Goal: Transaction & Acquisition: Purchase product/service

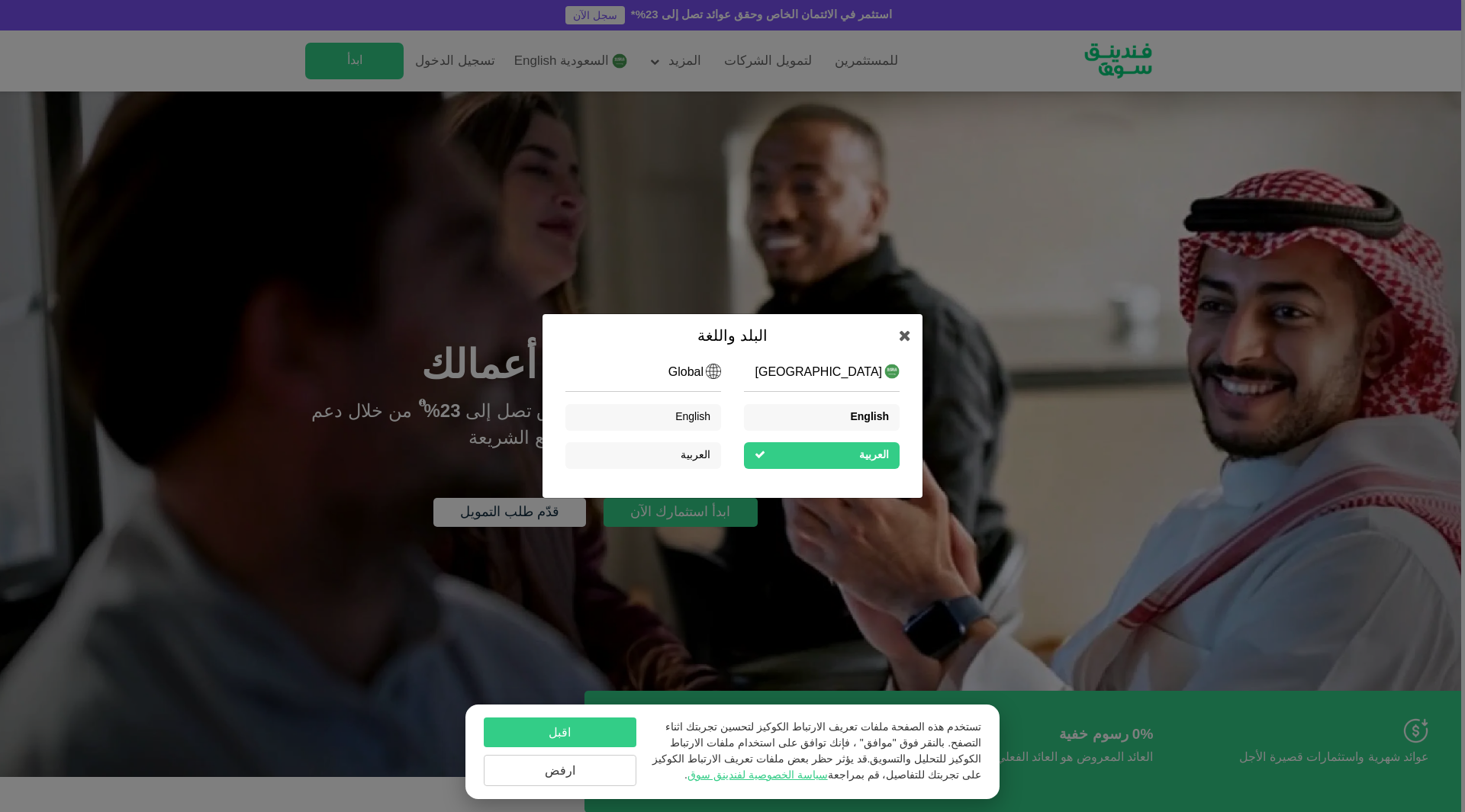
click at [868, 415] on span "English" at bounding box center [869, 417] width 39 height 11
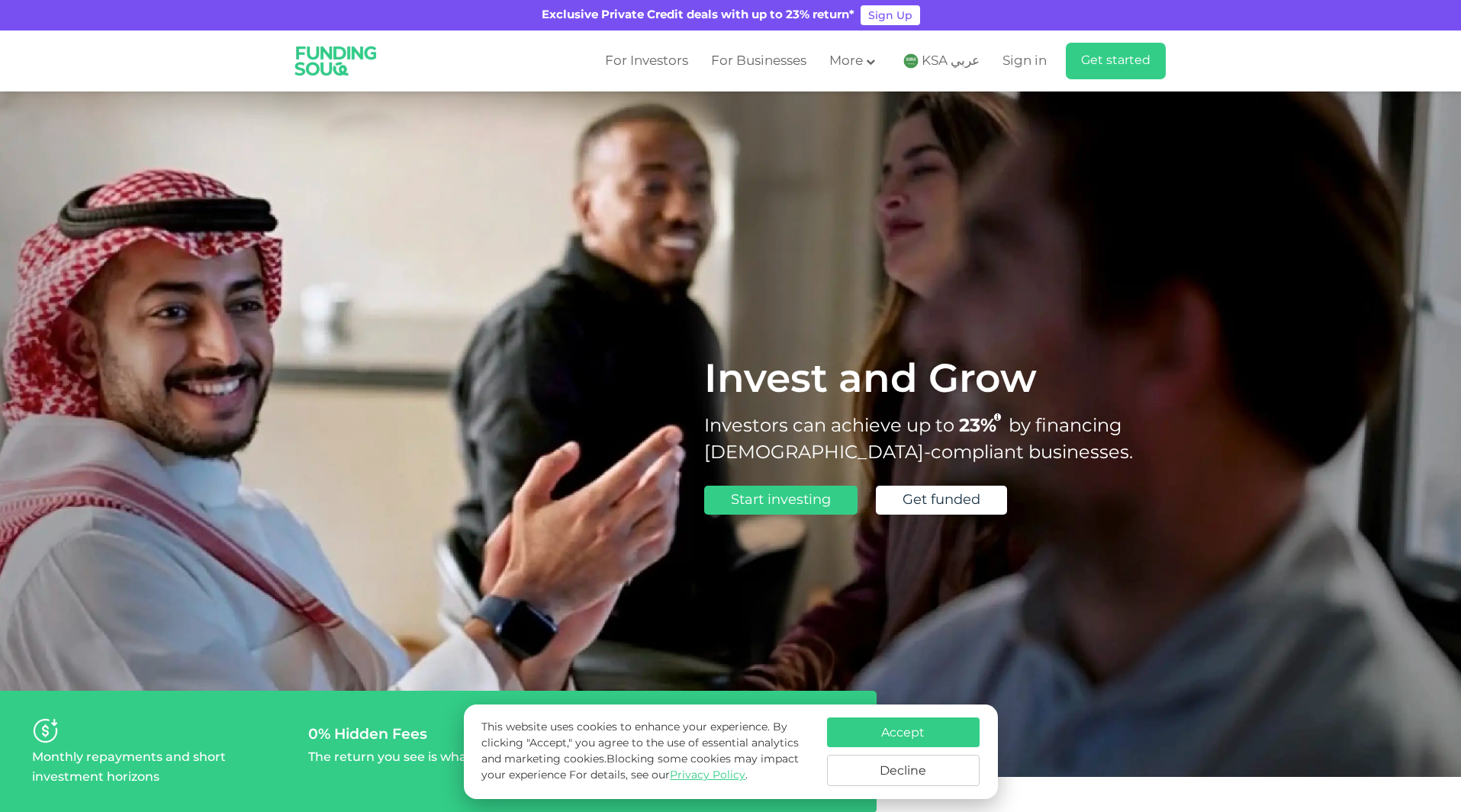
click at [939, 63] on span "KSA عربي" at bounding box center [950, 62] width 58 height 18
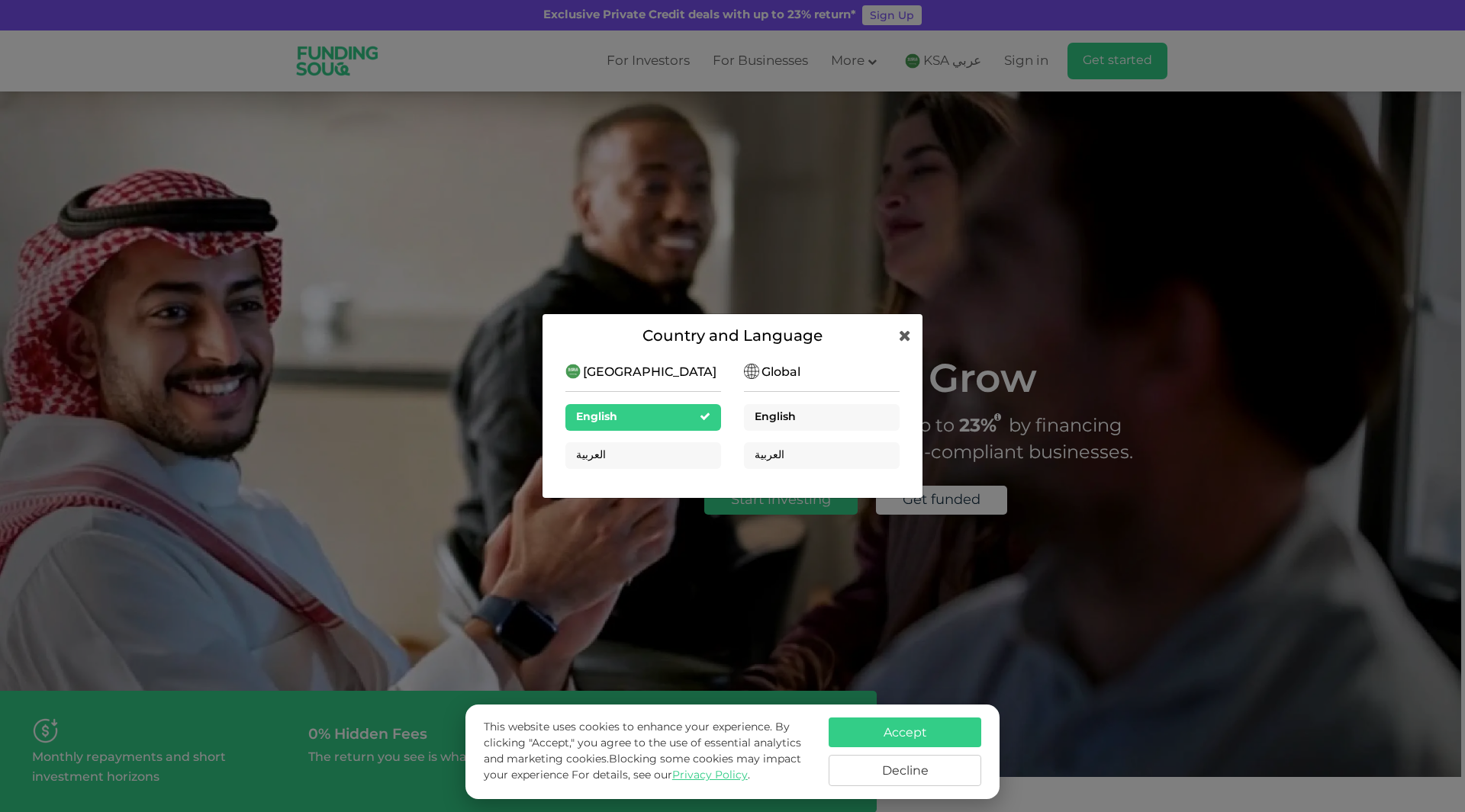
click at [791, 404] on div "English" at bounding box center [821, 417] width 156 height 27
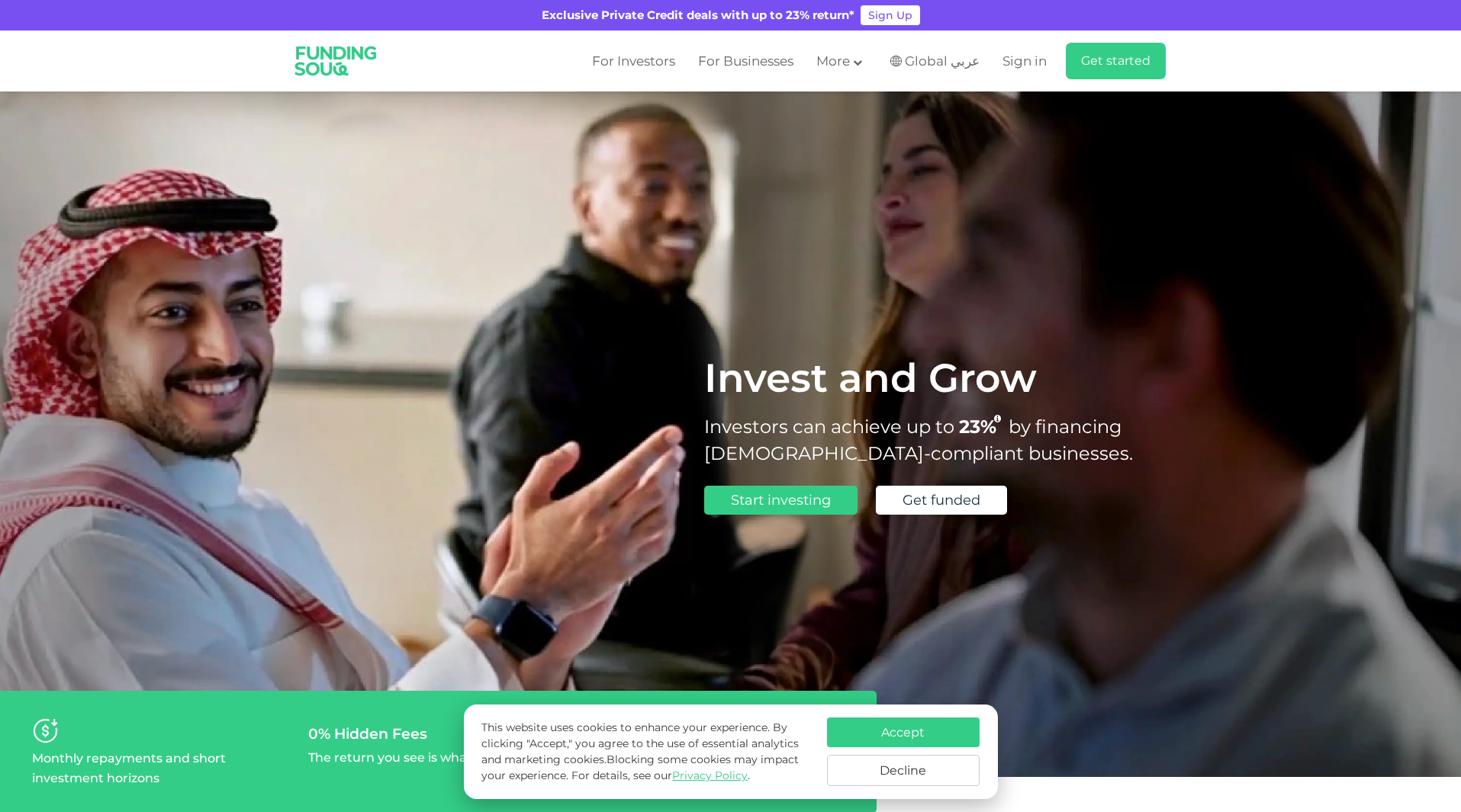
click at [870, 734] on button "Accept" at bounding box center [904, 733] width 153 height 30
click at [870, 734] on ul "Monthly repayments and short investment horizons 0% Hidden Fees The return you …" at bounding box center [438, 751] width 876 height 122
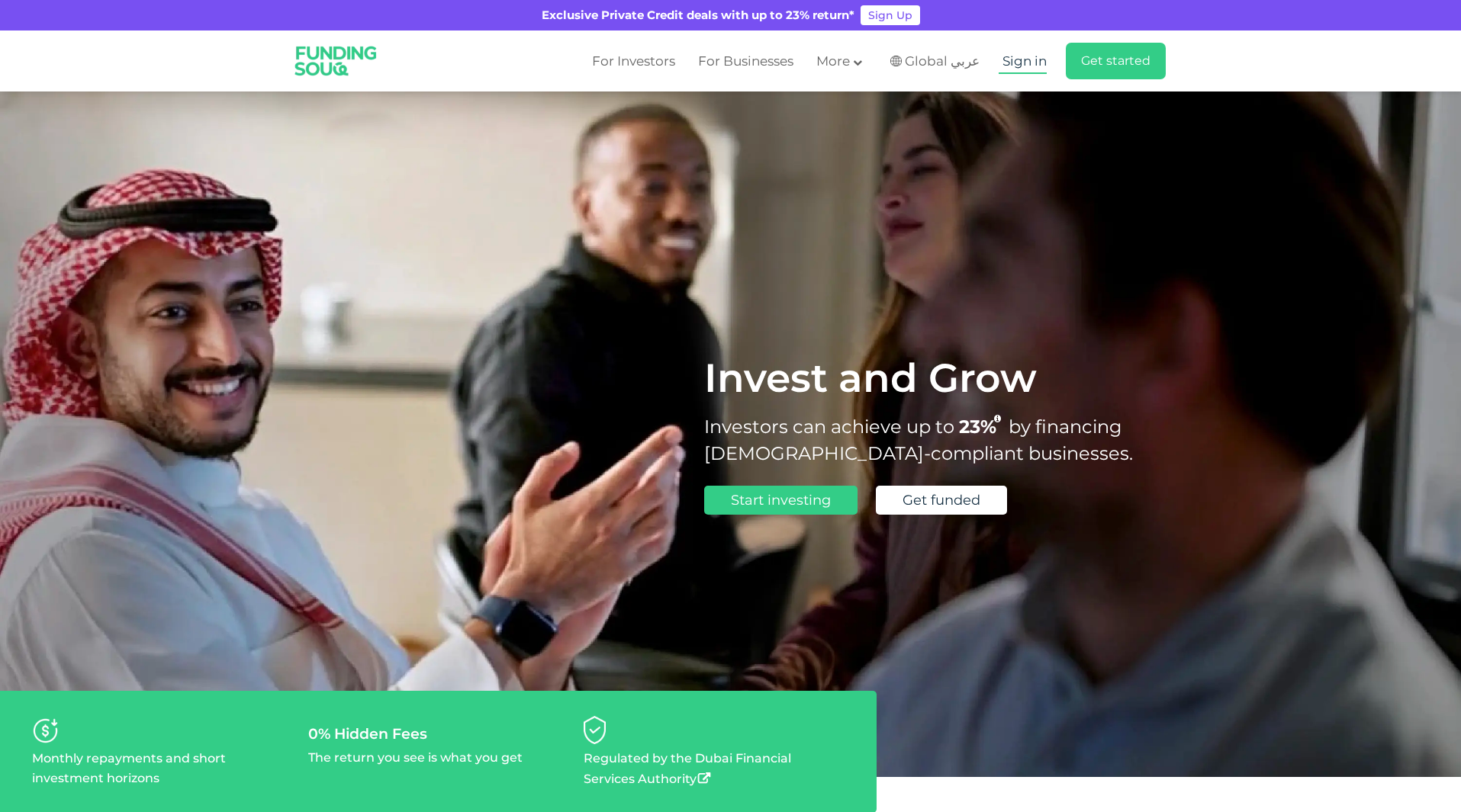
click at [1006, 68] on span "Sign in" at bounding box center [1024, 61] width 45 height 15
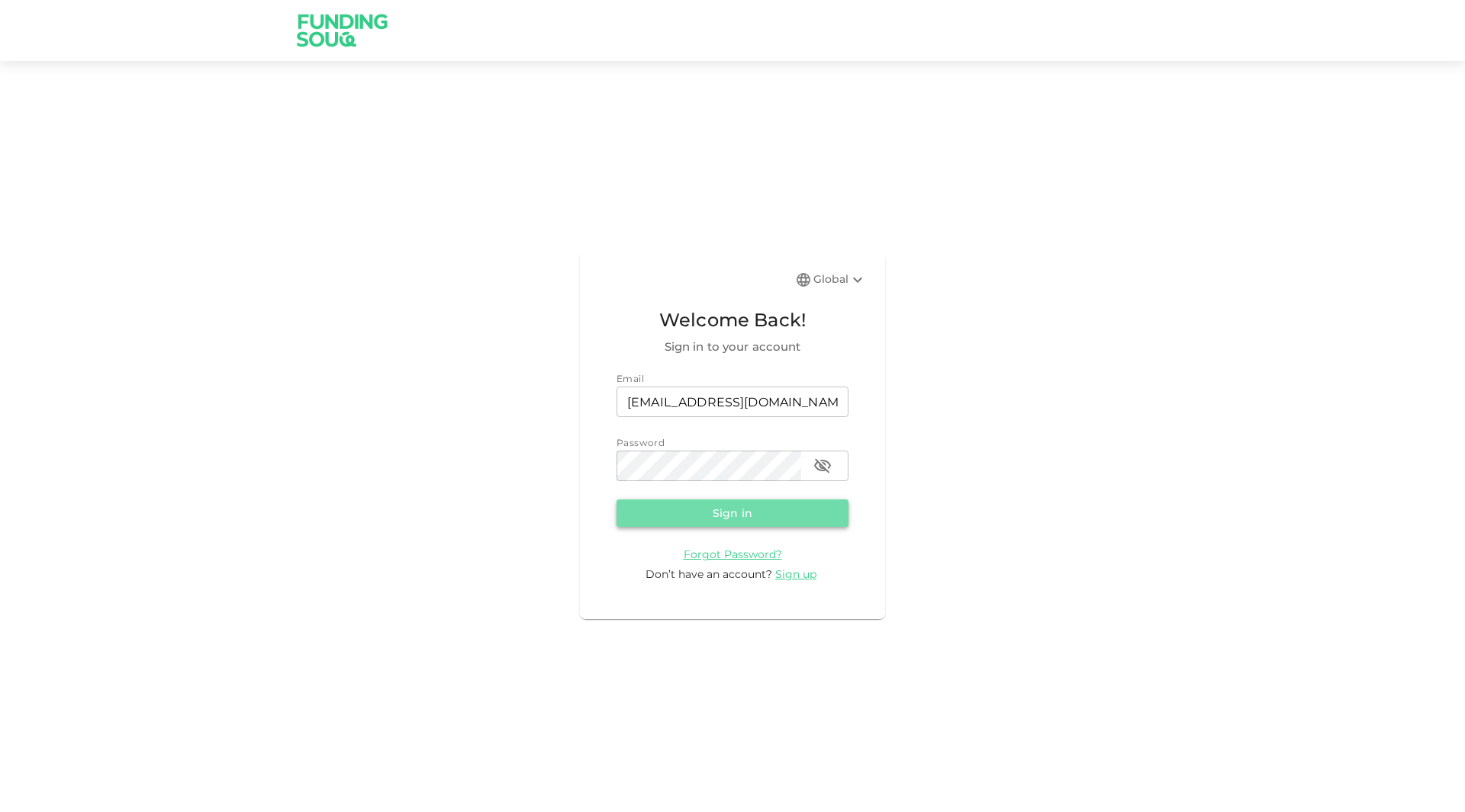
click at [759, 516] on button "Sign in" at bounding box center [732, 513] width 231 height 28
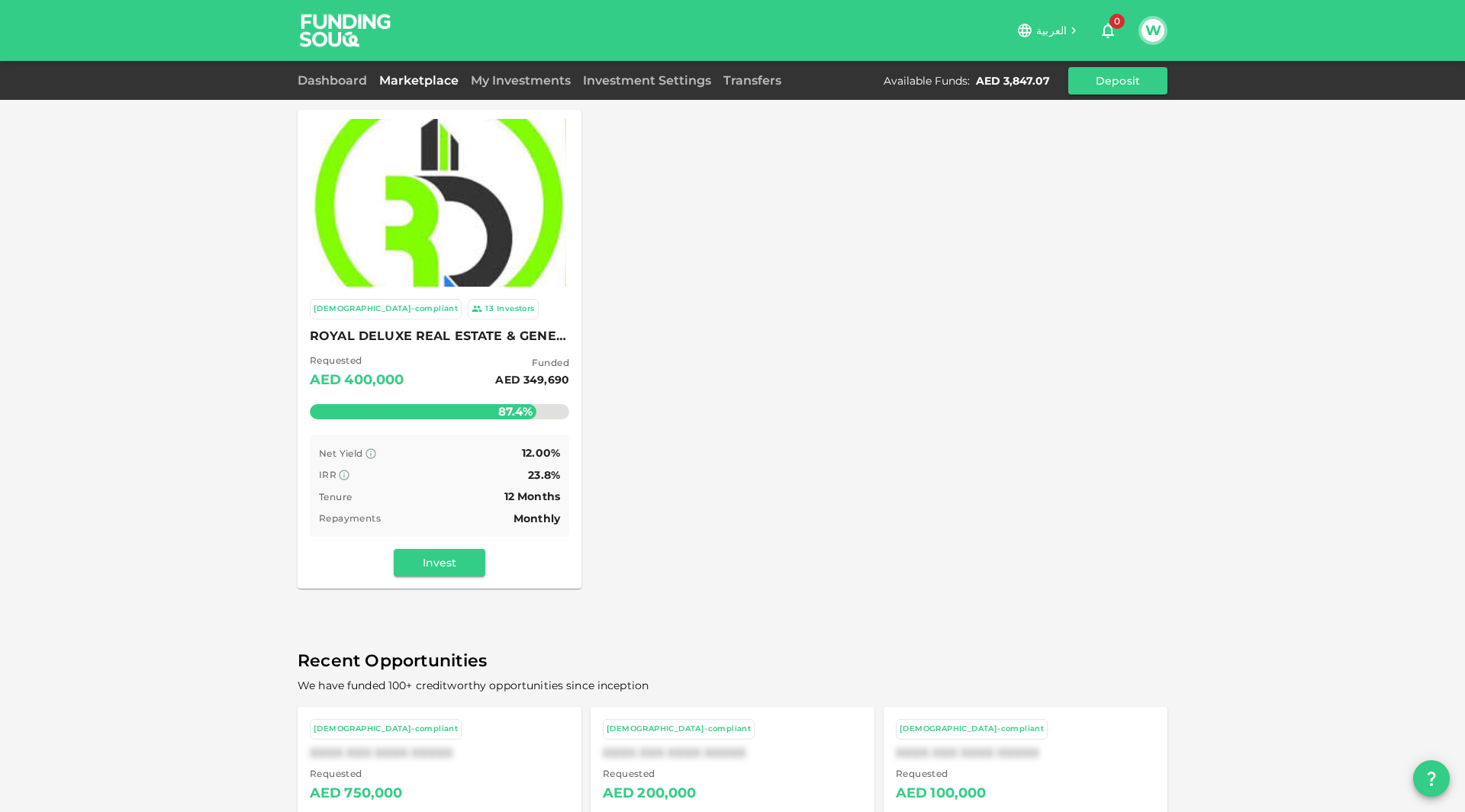
click at [458, 340] on span "ROYAL DELUXE REAL ESTATE & GENERAL MAINTENANCE - L.L.C - O.P.C" at bounding box center [439, 337] width 259 height 22
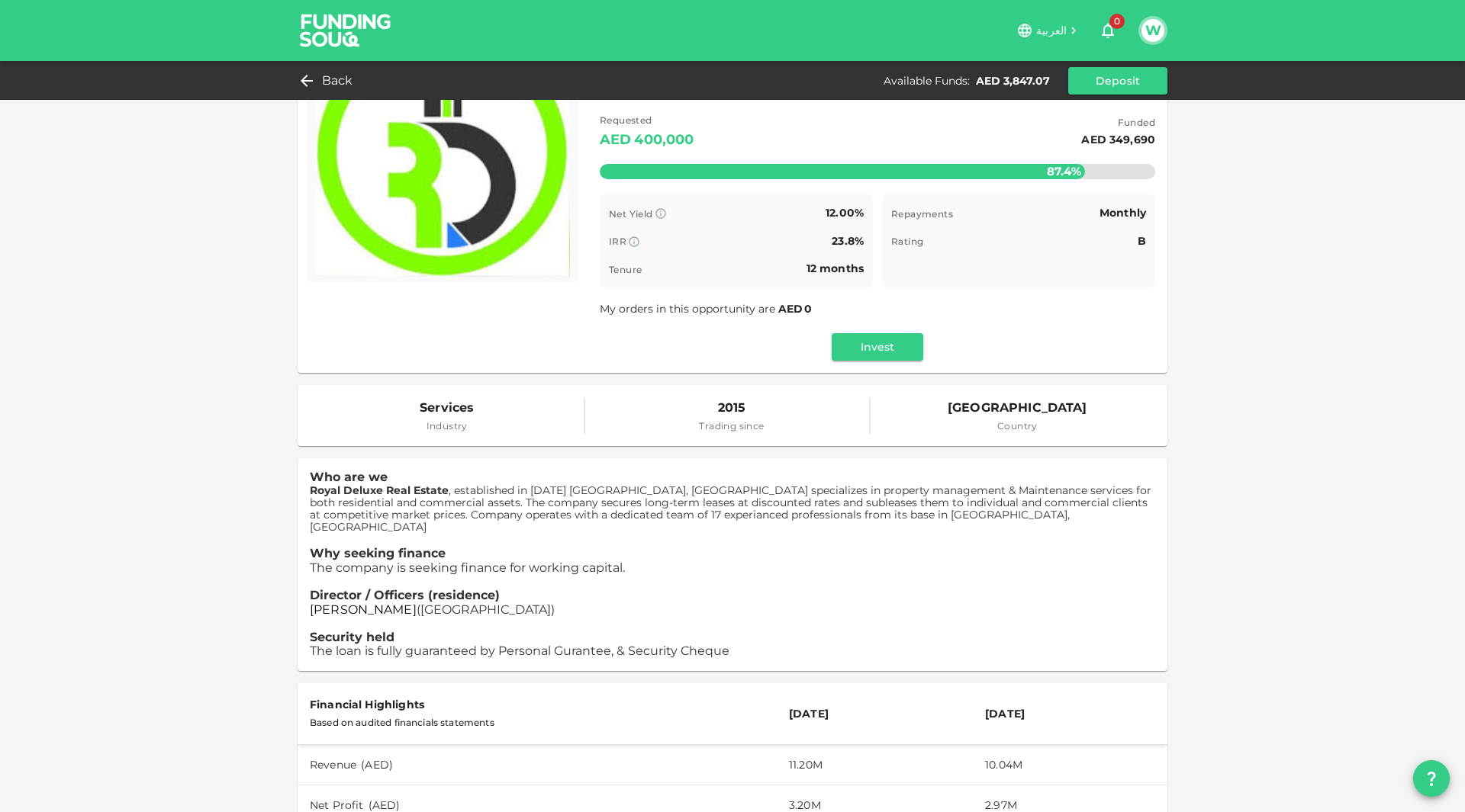
scroll to position [95, 0]
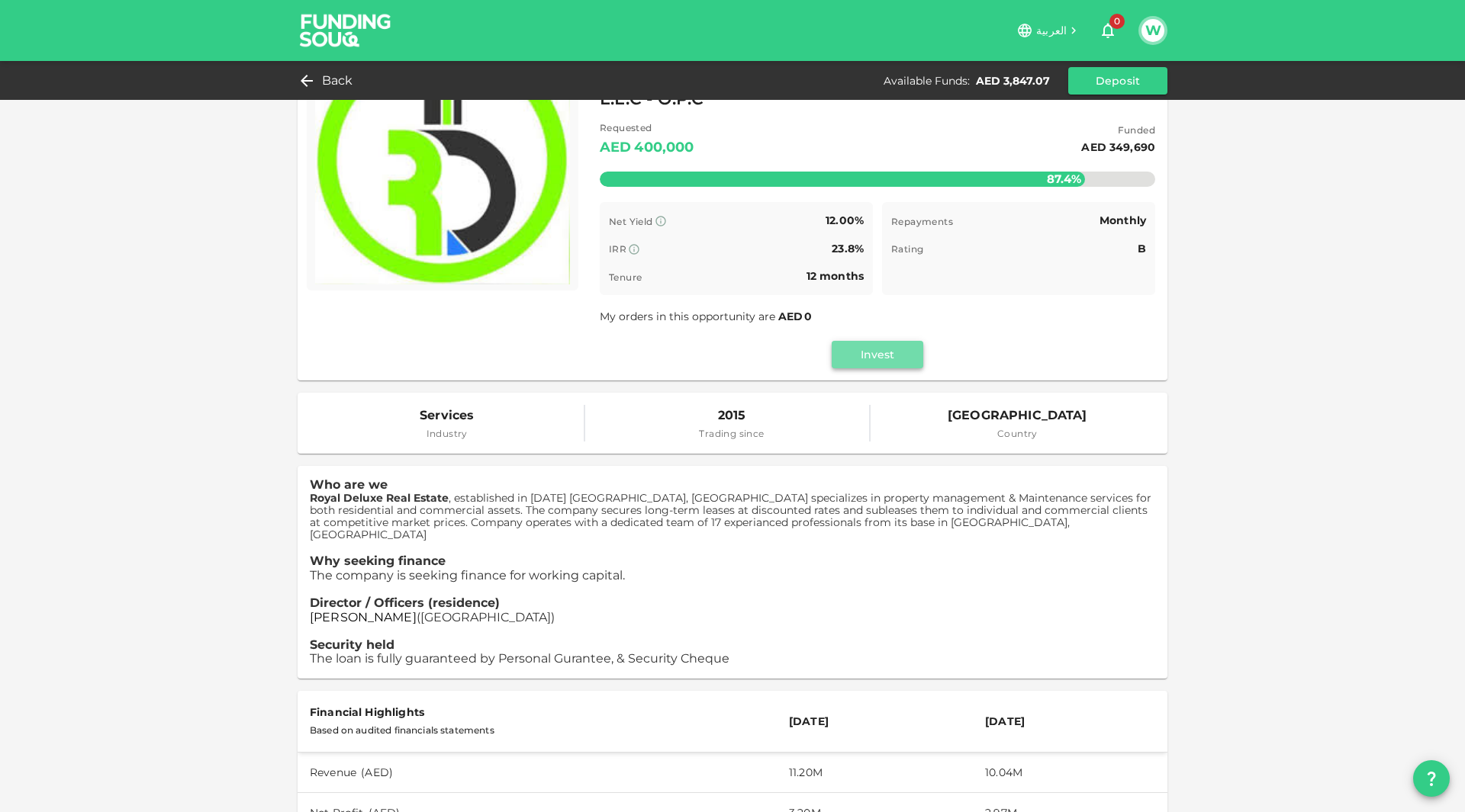
click at [861, 347] on button "Invest" at bounding box center [877, 354] width 91 height 28
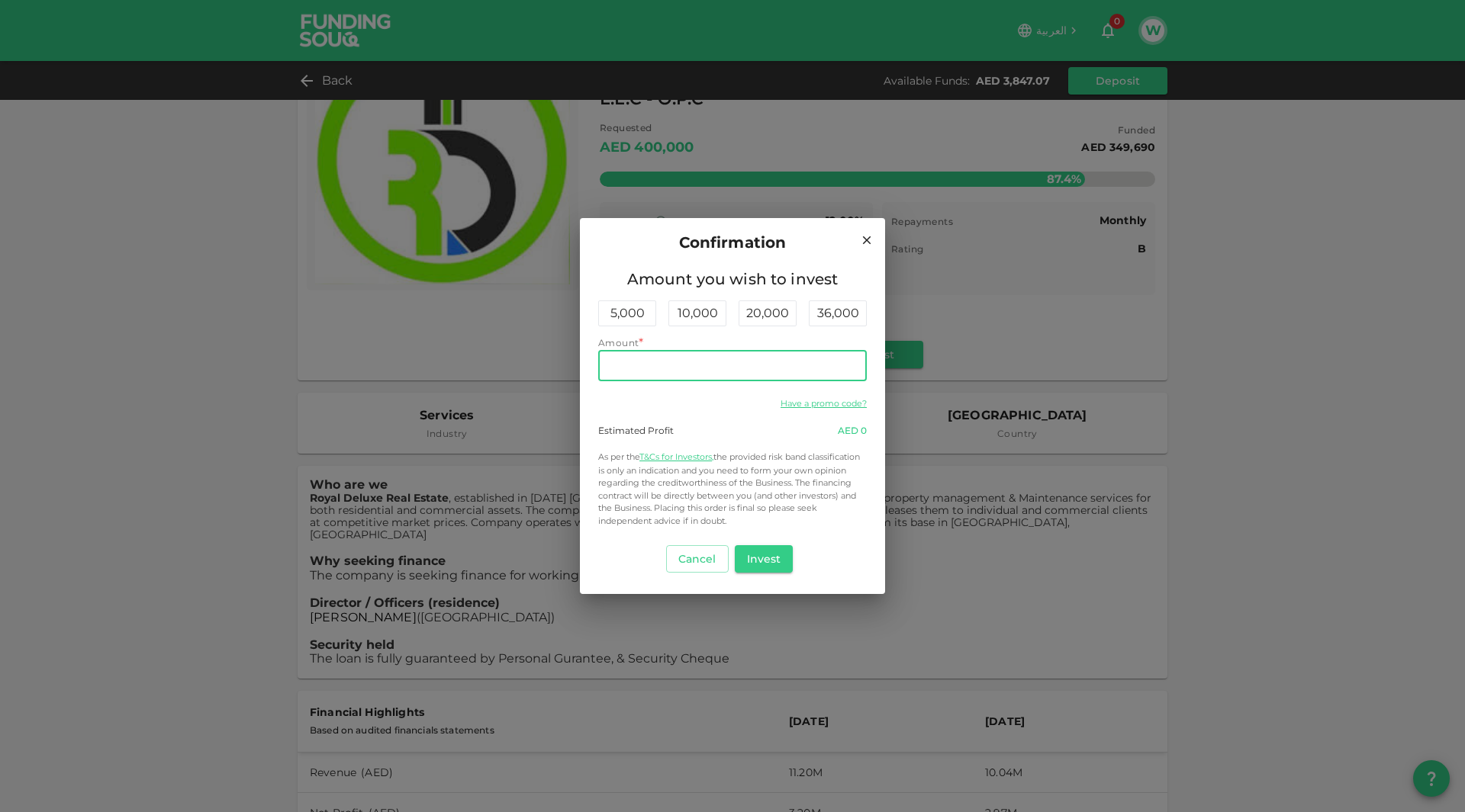
click at [788, 356] on input "Amount" at bounding box center [732, 365] width 268 height 31
type input "3"
type input "2,000"
click at [772, 553] on button "Invest" at bounding box center [764, 559] width 59 height 28
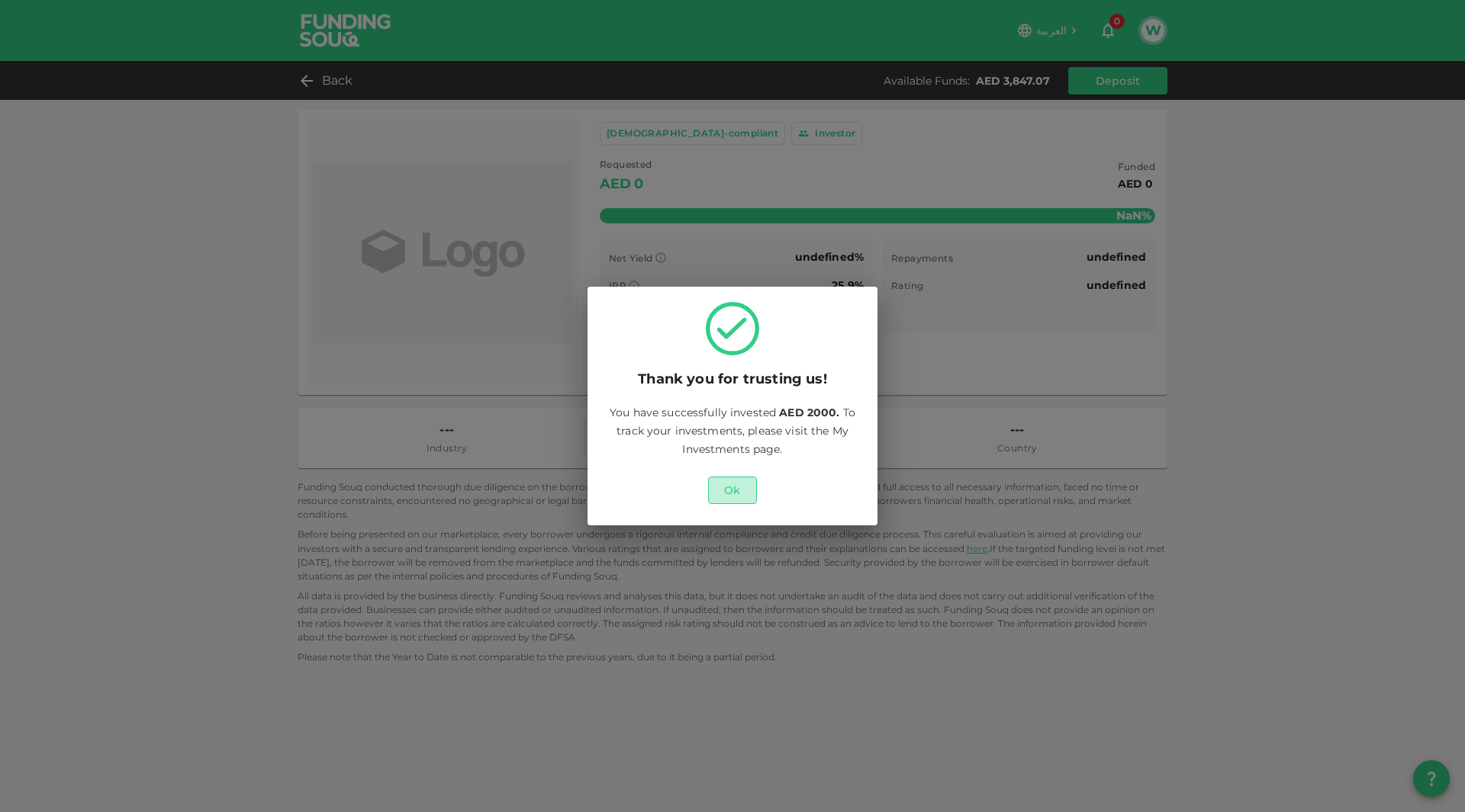
click at [741, 489] on button "Ok" at bounding box center [732, 490] width 49 height 28
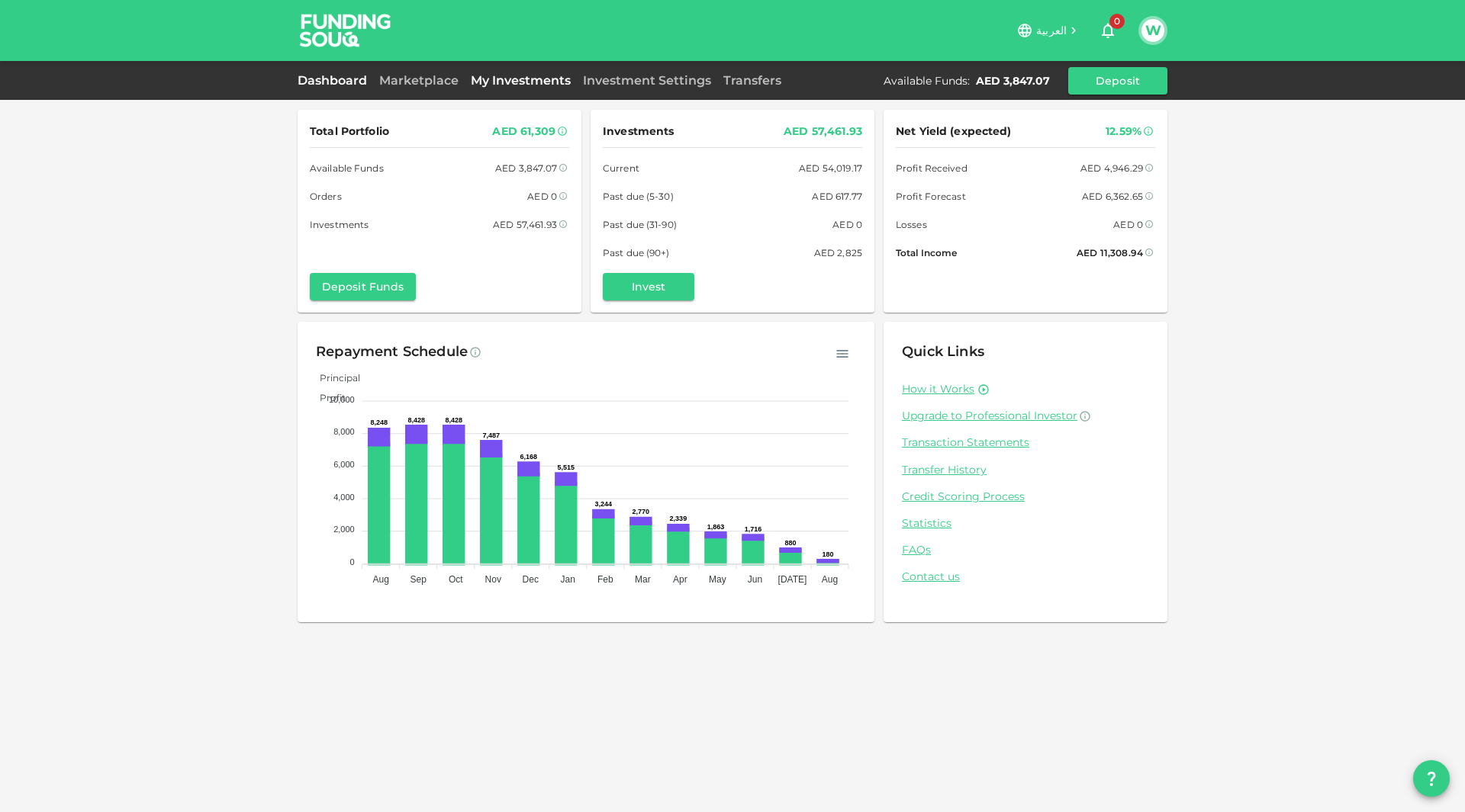
click at [510, 77] on link "My Investments" at bounding box center [520, 80] width 112 height 15
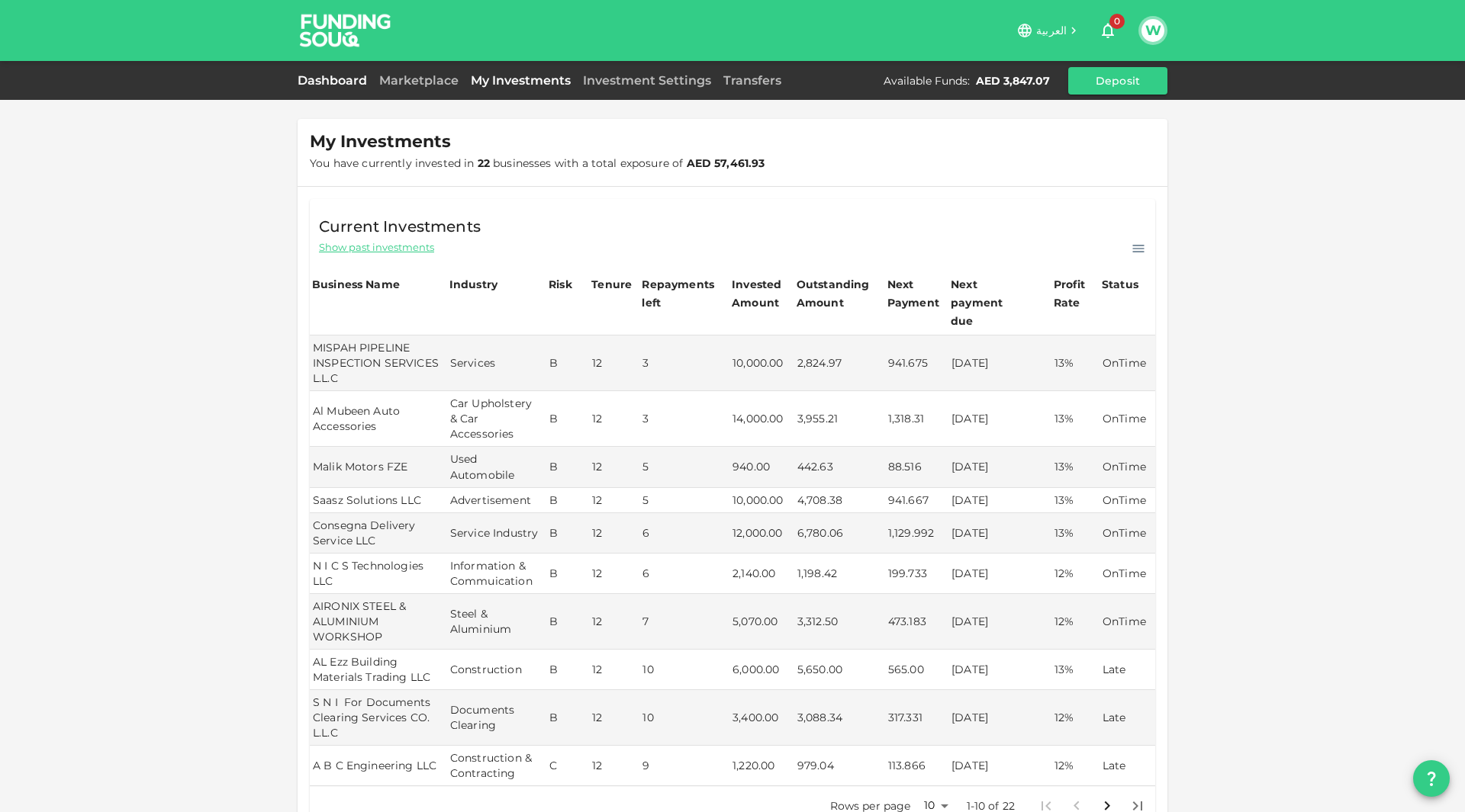
click at [327, 84] on link "Dashboard" at bounding box center [336, 80] width 75 height 15
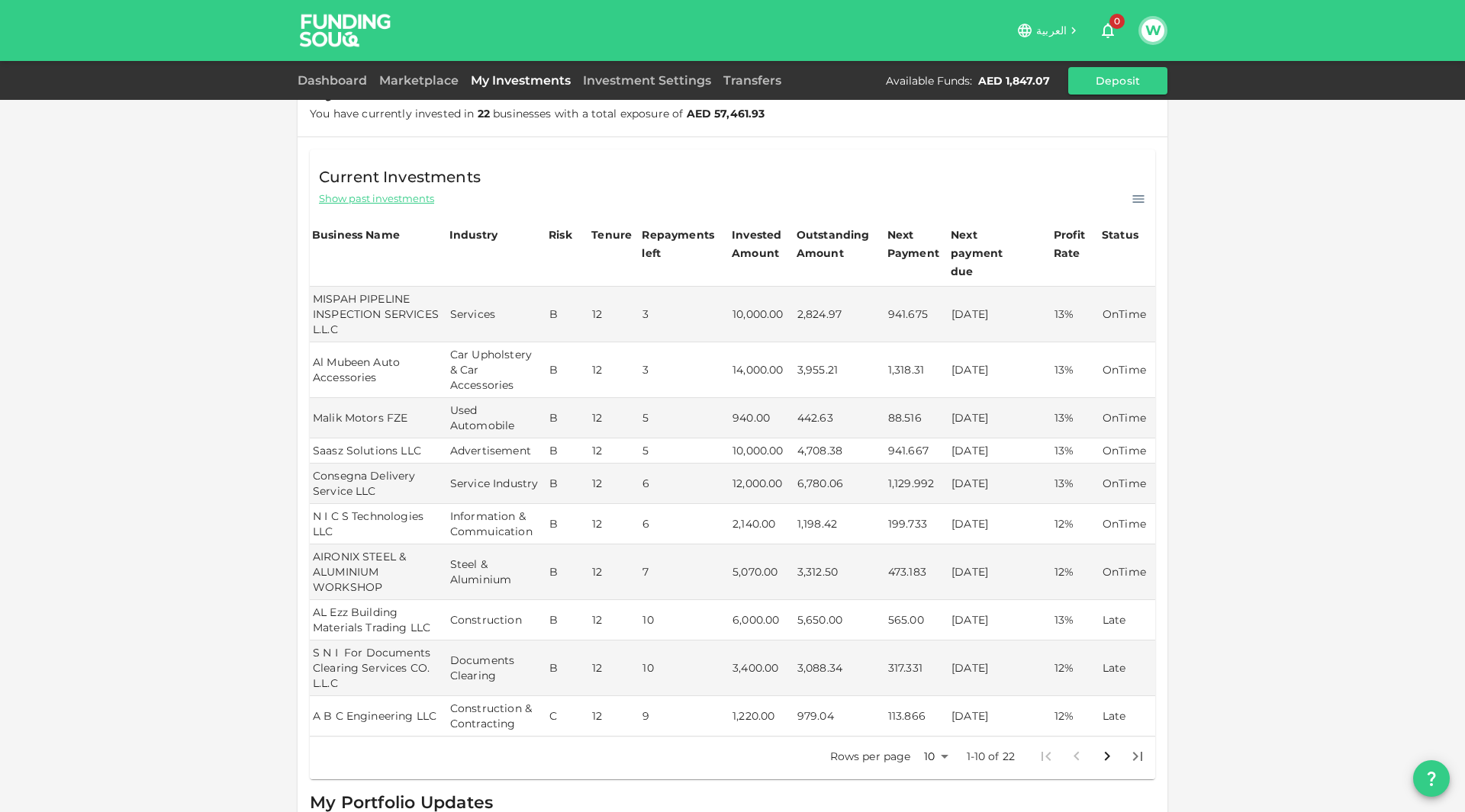
scroll to position [295, 0]
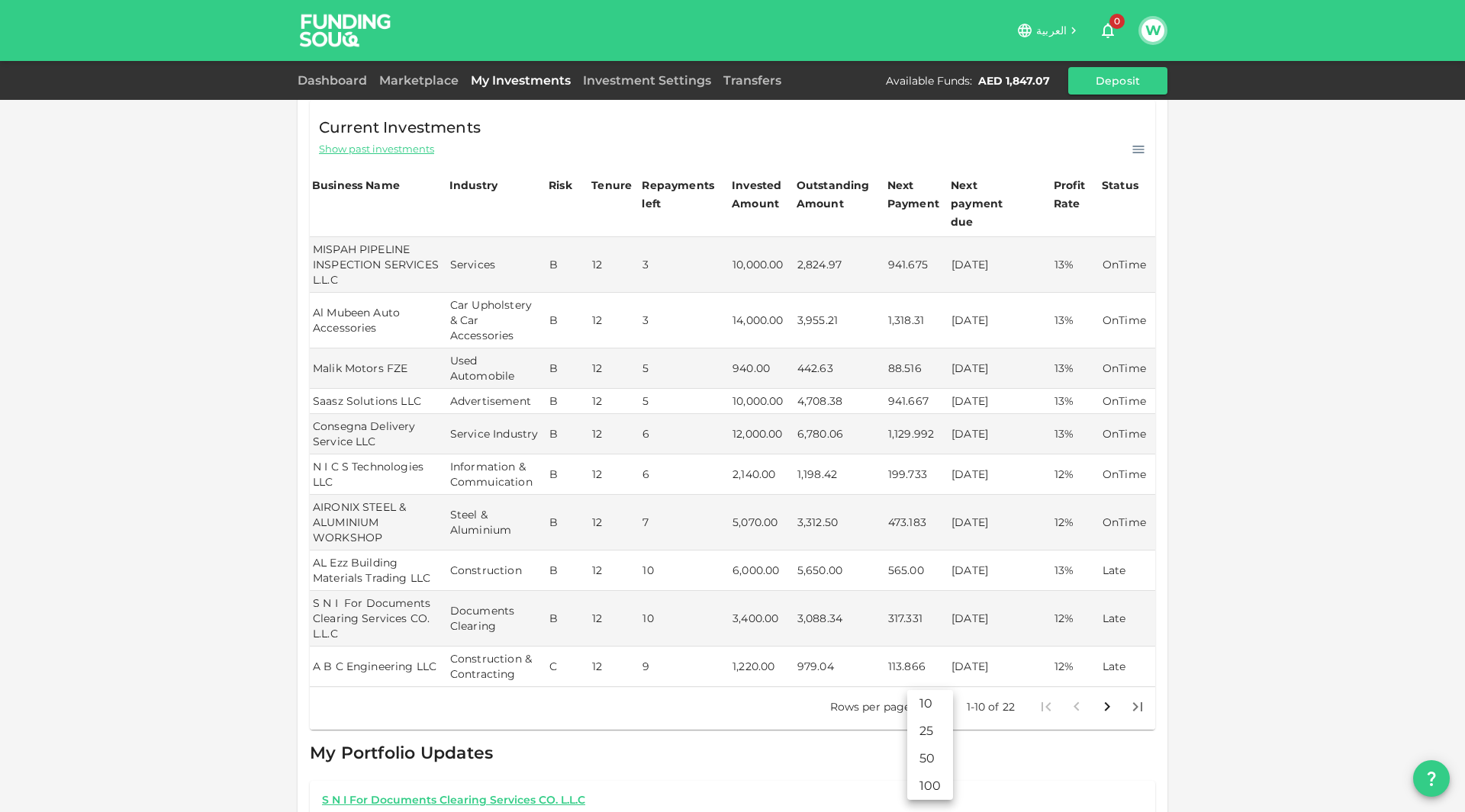
click at [936, 687] on body "العربية 0 W Dashboard Marketplace My Investments Investment Settings Transfers …" at bounding box center [732, 406] width 1465 height 812
click at [940, 777] on li "100" at bounding box center [930, 786] width 46 height 28
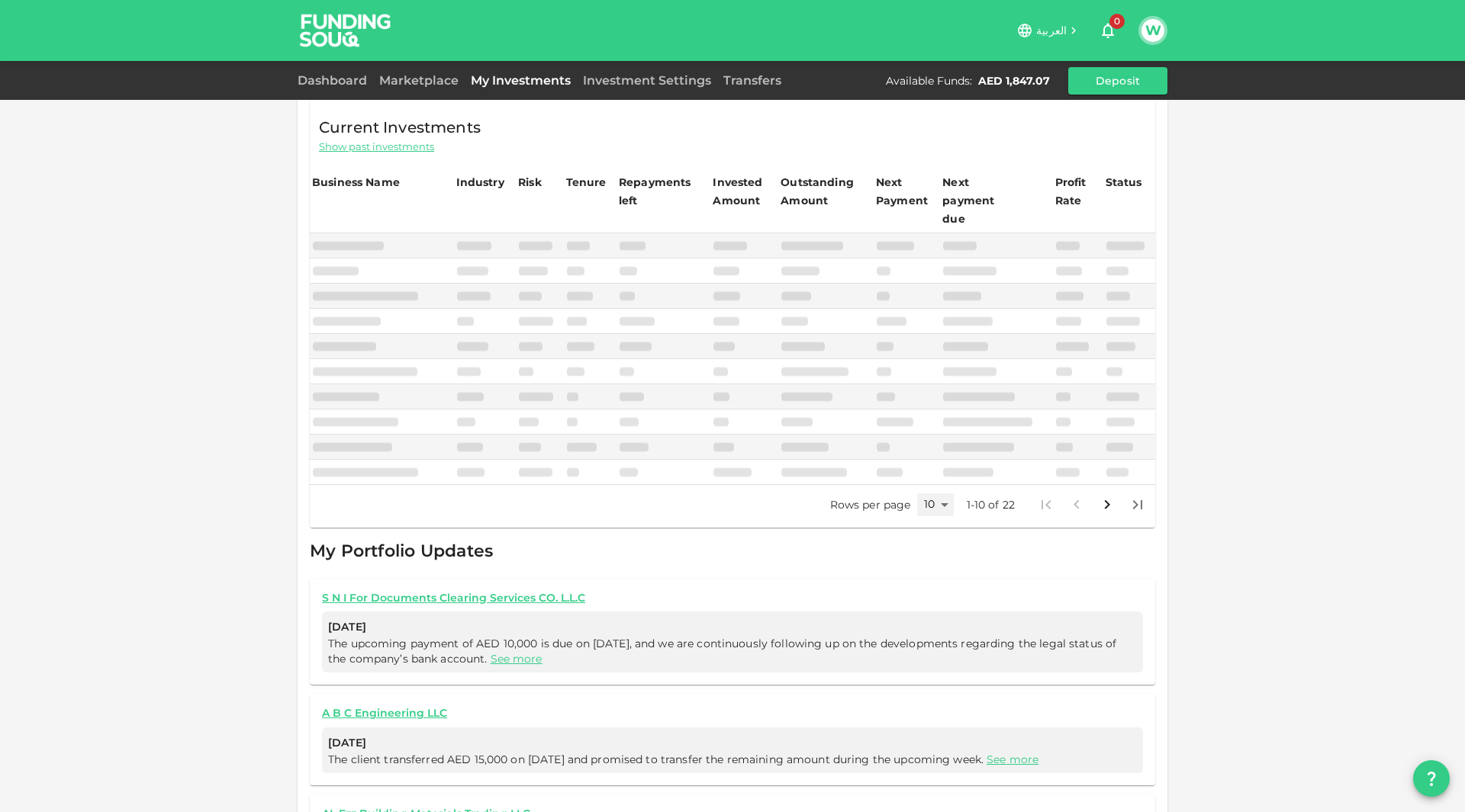
type input "100"
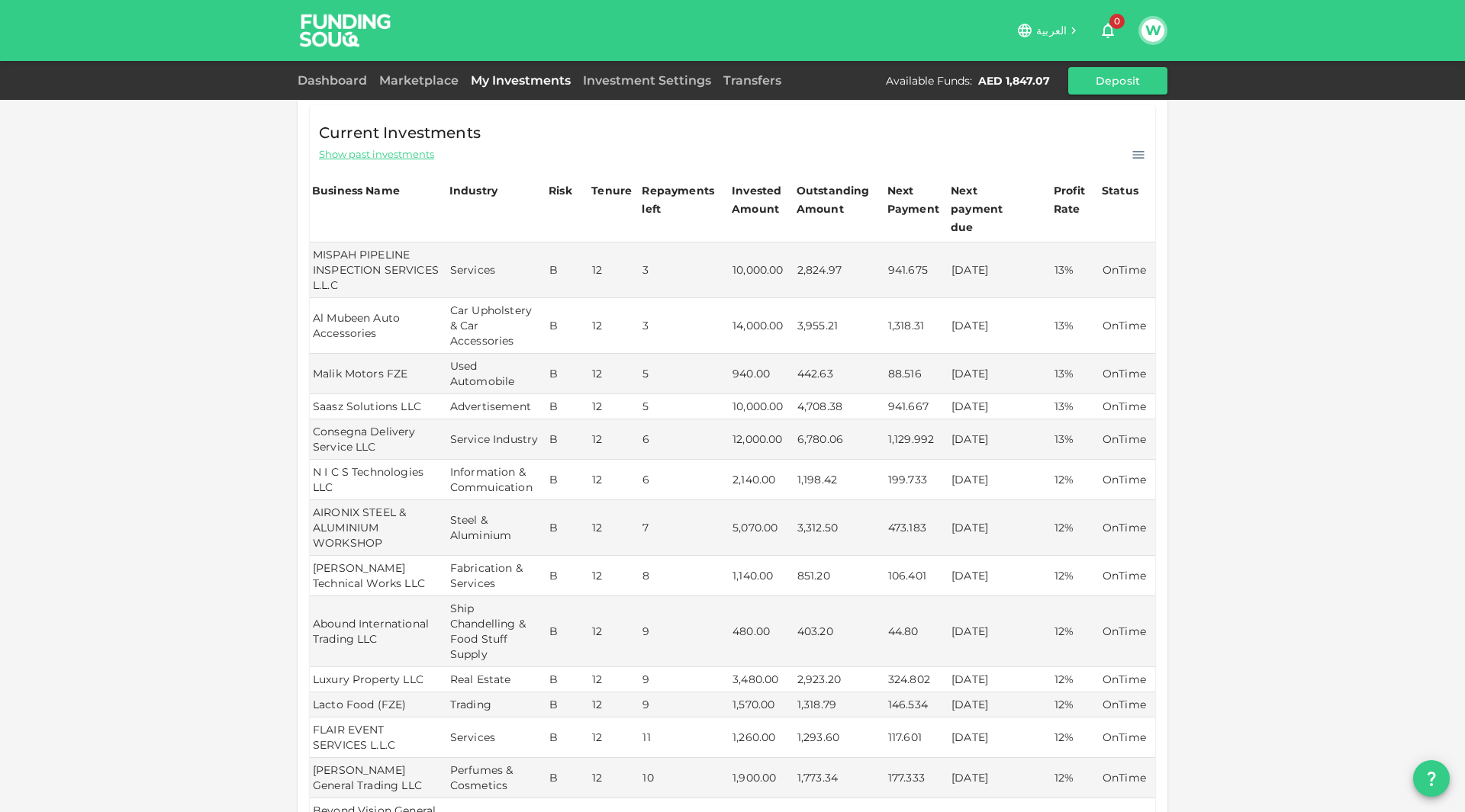
scroll to position [289, 0]
click at [1018, 557] on td "[DATE]" at bounding box center [1000, 577] width 103 height 41
